Goal: Task Accomplishment & Management: Complete application form

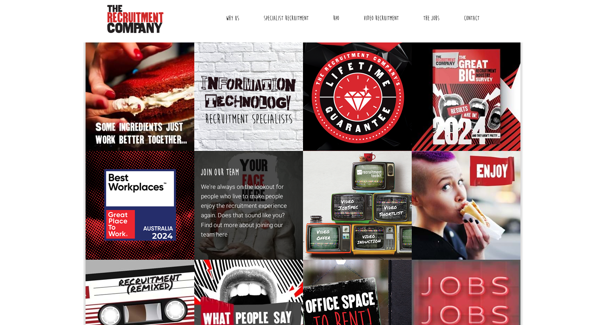
scroll to position [20, 0]
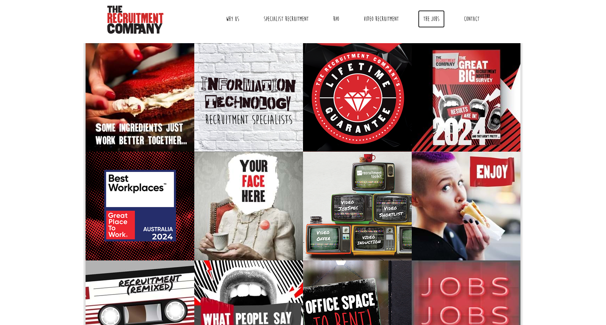
click at [424, 21] on link "The Jobs" at bounding box center [431, 19] width 27 height 18
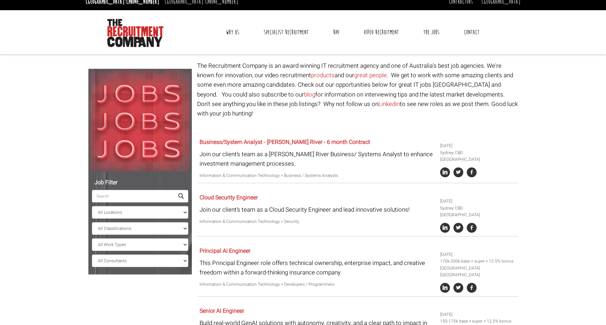
scroll to position [7, 0]
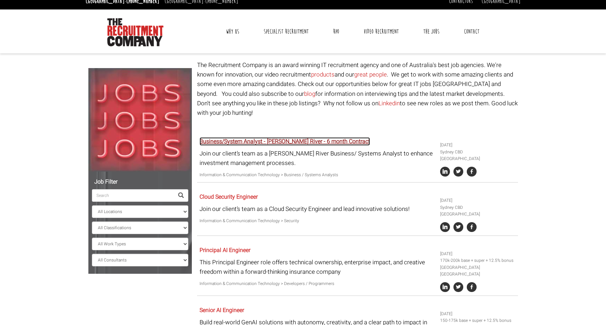
click at [301, 137] on link "Business/System Analyst - Charles River - 6 month Contract" at bounding box center [284, 141] width 170 height 8
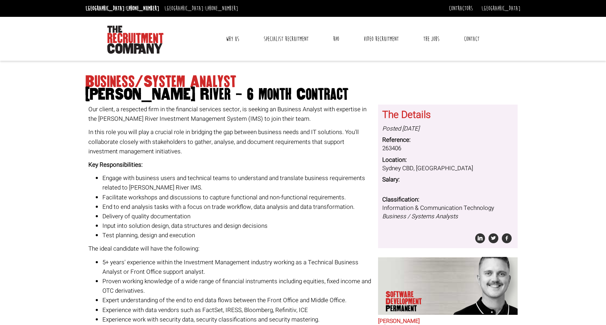
scroll to position [156, 0]
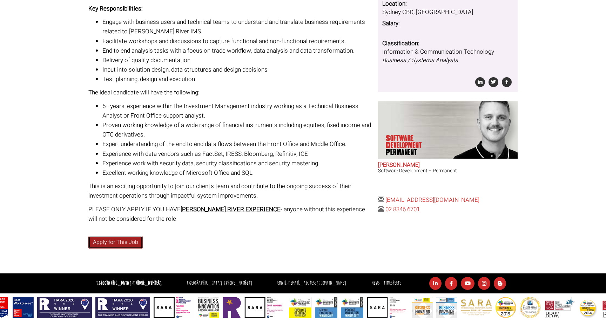
click at [104, 242] on link "Apply for This Job" at bounding box center [115, 242] width 54 height 13
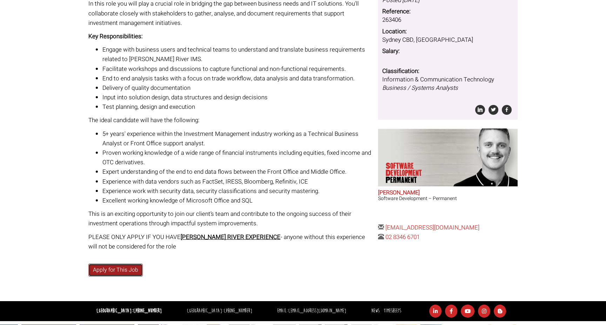
scroll to position [0, 0]
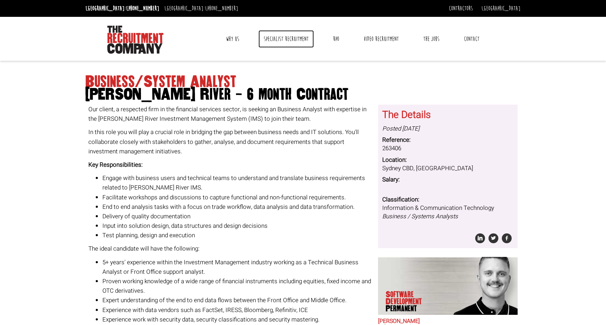
click at [294, 40] on link "Specialist Recruitment" at bounding box center [285, 39] width 55 height 18
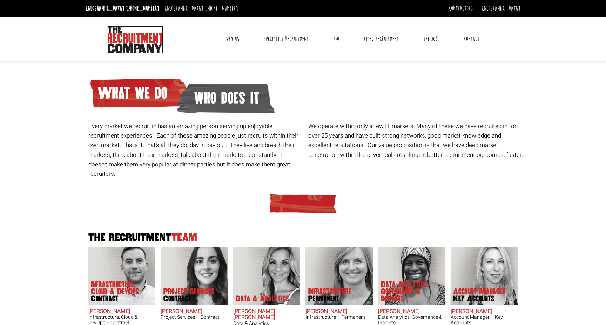
click at [129, 46] on img at bounding box center [135, 40] width 56 height 28
